Goal: Find specific page/section: Find specific page/section

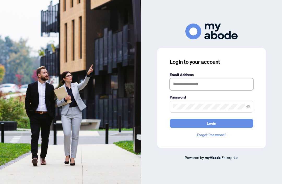
click at [210, 90] on input "text" at bounding box center [212, 84] width 84 height 12
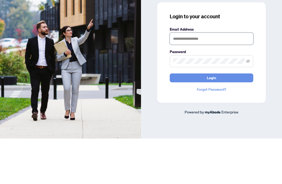
type input "**********"
click at [212, 119] on button "Login" at bounding box center [212, 123] width 84 height 9
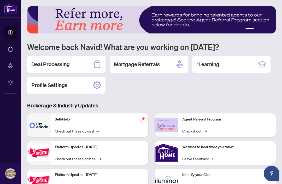
click at [63, 67] on h2 "Deal Processing" at bounding box center [50, 64] width 38 height 7
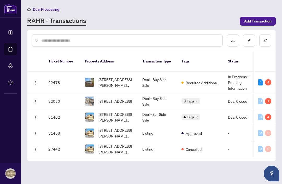
click at [120, 77] on span "[STREET_ADDRESS][PERSON_NAME][PERSON_NAME]" at bounding box center [117, 83] width 36 height 12
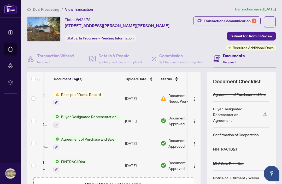
scroll to position [19, 52]
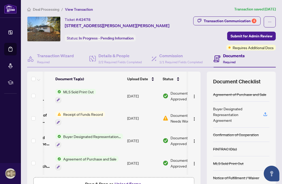
click at [82, 115] on span "Receipt of Funds Record" at bounding box center [83, 114] width 44 height 6
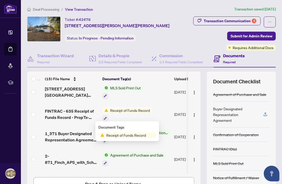
click at [69, 113] on span "FINTRAC - 635 Receipt of Funds Record - PropTx-OREA_[DATE] 07_31_20.pdf" at bounding box center [71, 114] width 53 height 13
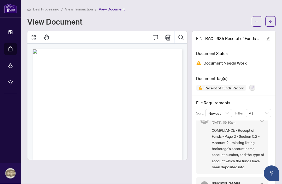
click at [257, 145] on span "COMPLIANCE - Receipt of Funds - Page 2 - Section C.2 - Account 2 - missing list…" at bounding box center [238, 149] width 52 height 43
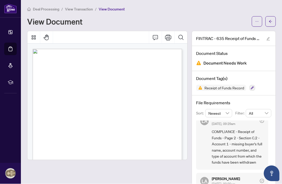
scroll to position [74, 0]
